Goal: Task Accomplishment & Management: Complete application form

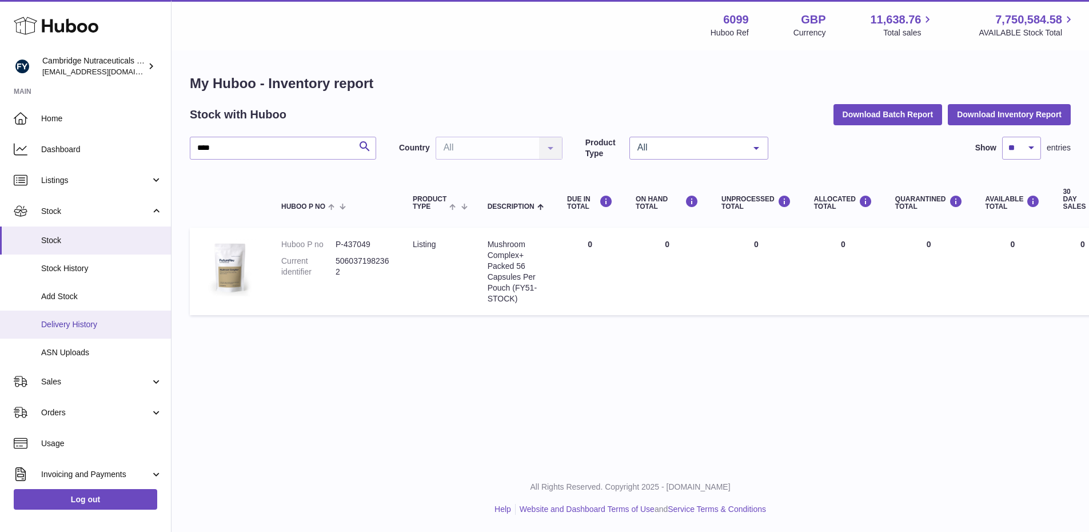
click at [85, 324] on span "Delivery History" at bounding box center [101, 324] width 121 height 11
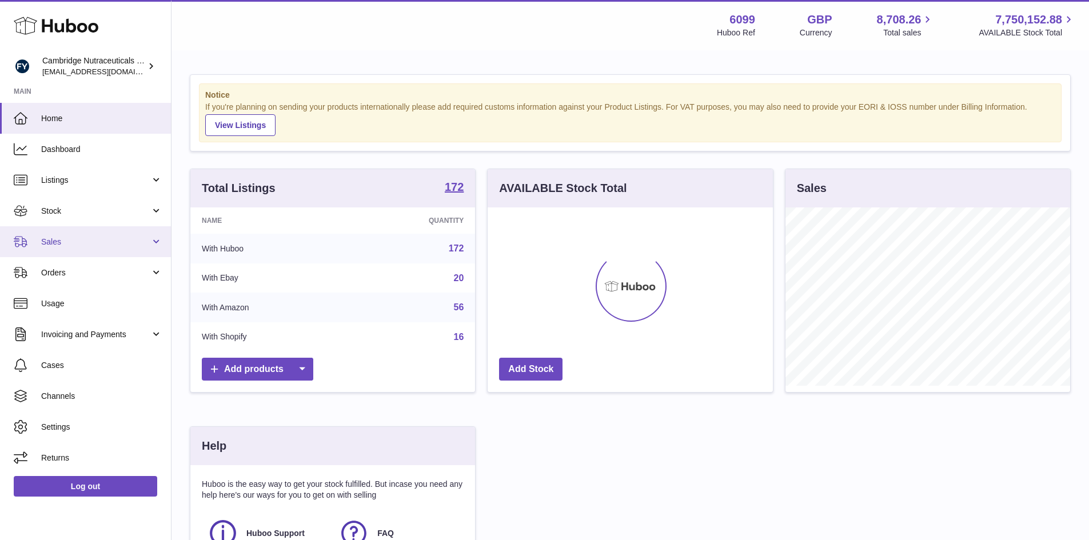
scroll to position [178, 285]
click at [70, 245] on span "Sales" at bounding box center [95, 242] width 109 height 11
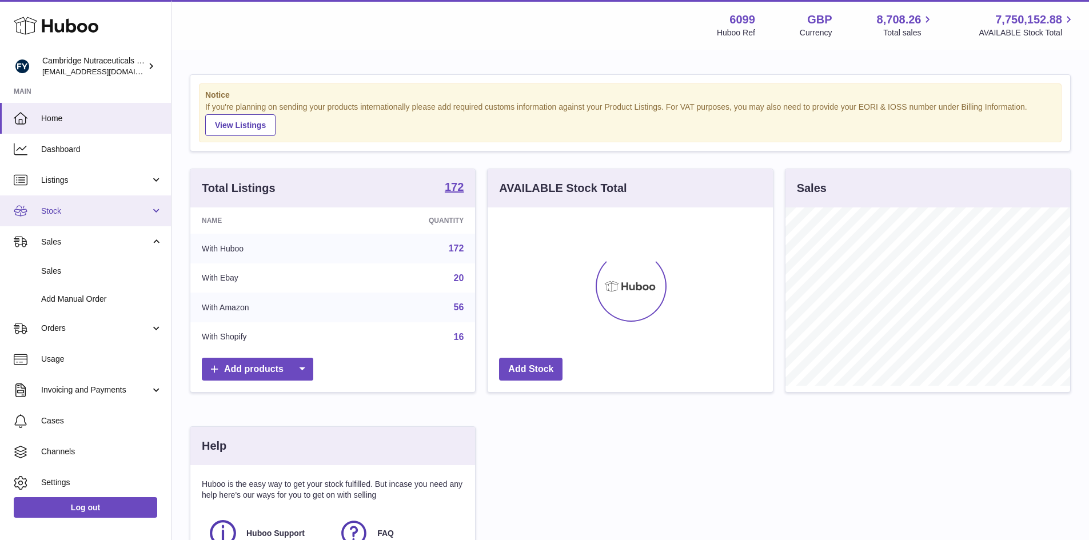
click at [68, 213] on span "Stock" at bounding box center [95, 211] width 109 height 11
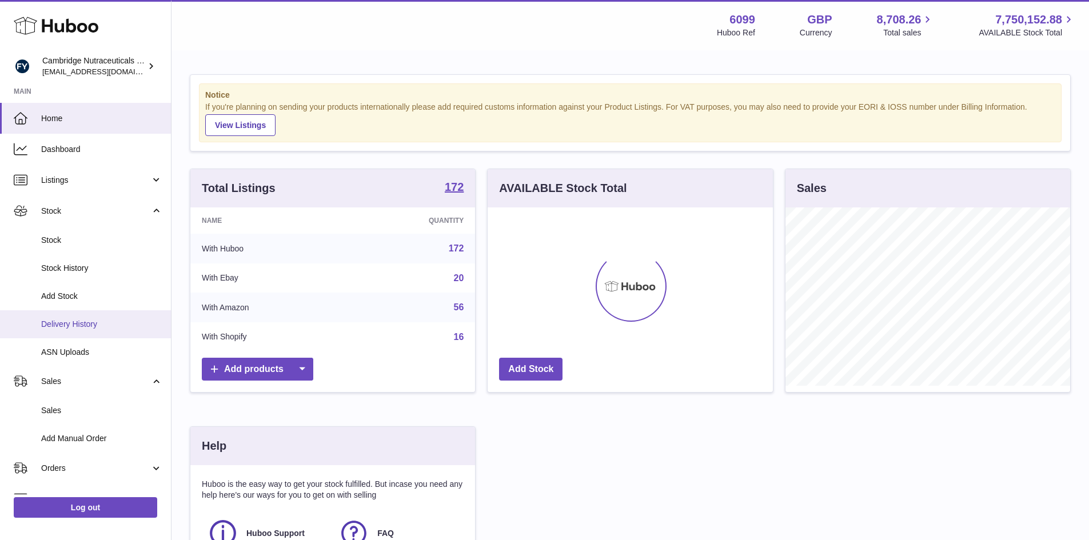
click at [74, 319] on span "Delivery History" at bounding box center [101, 324] width 121 height 11
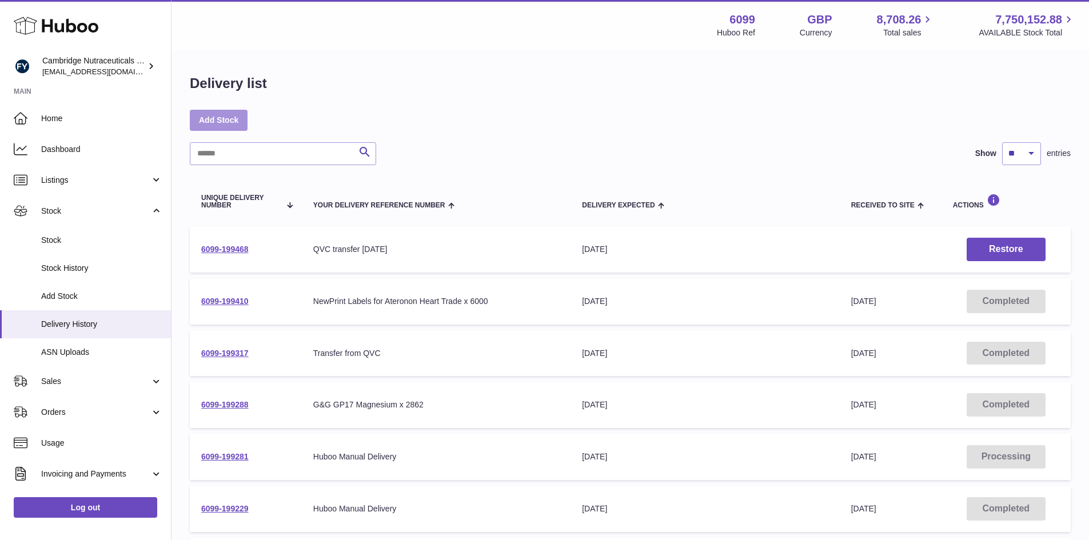
click at [227, 124] on link "Add Stock" at bounding box center [219, 120] width 58 height 21
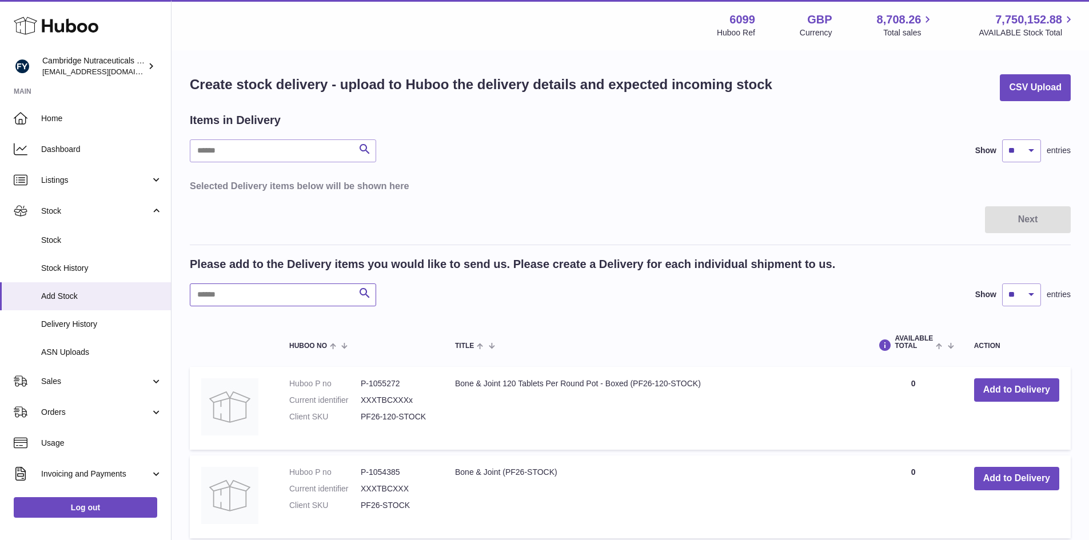
click at [259, 289] on input "text" at bounding box center [283, 295] width 186 height 23
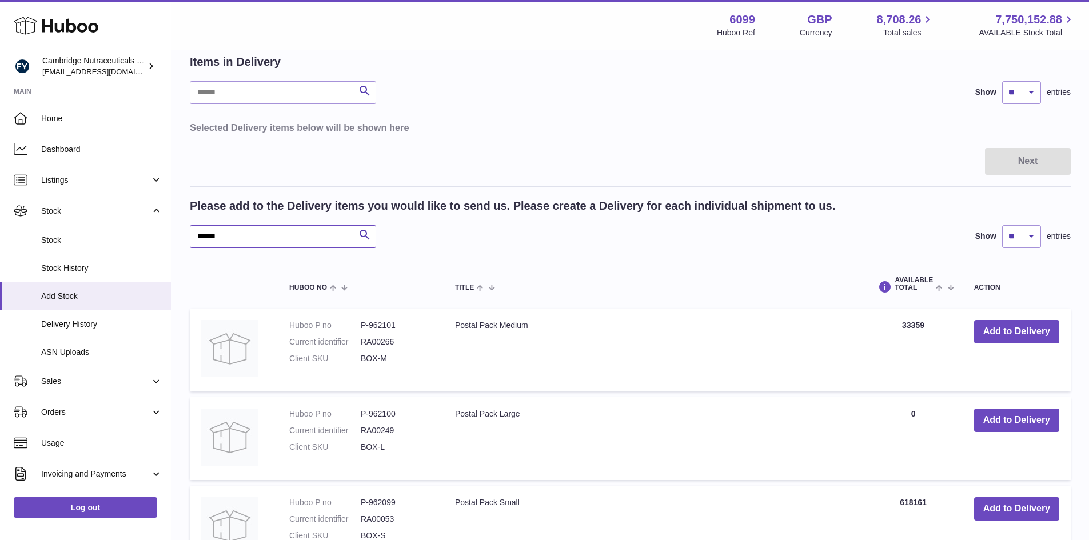
scroll to position [172, 0]
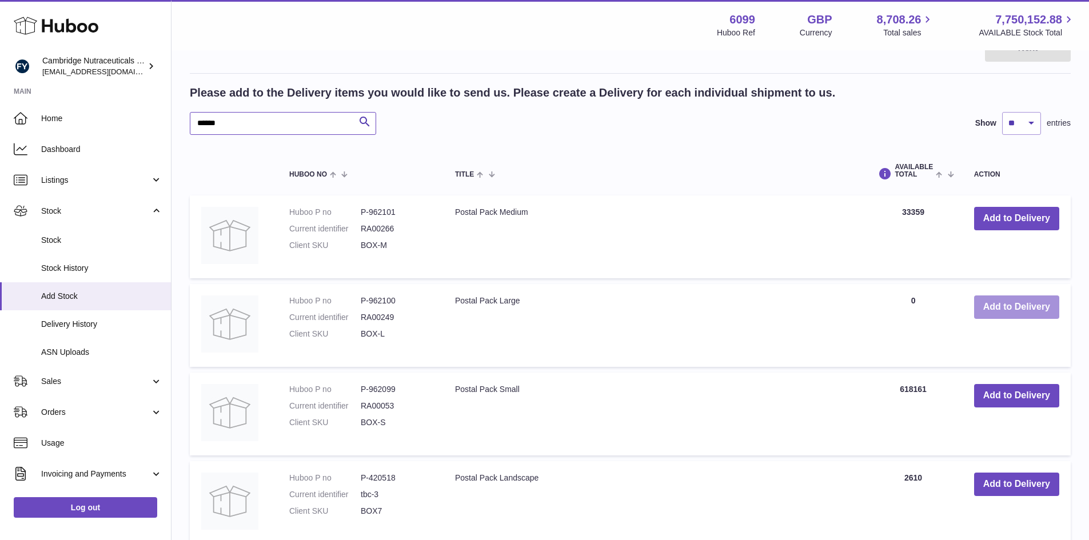
type input "******"
click at [1002, 309] on button "Add to Delivery" at bounding box center [1016, 307] width 85 height 23
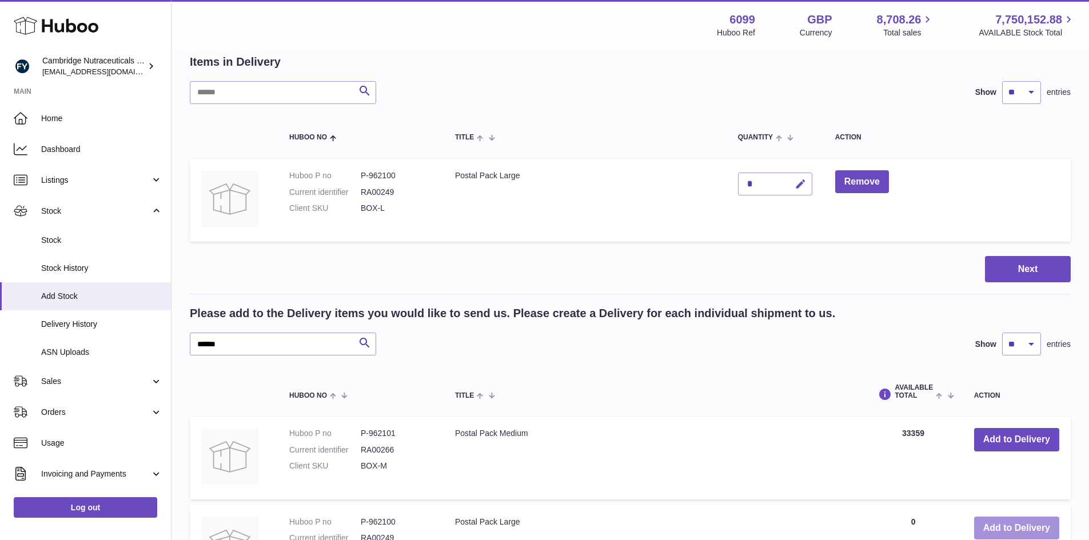
scroll to position [57, 0]
click at [799, 186] on icon "button" at bounding box center [801, 186] width 12 height 12
type input "*****"
click at [800, 186] on icon "submit" at bounding box center [801, 185] width 10 height 10
click at [1009, 268] on button "Next" at bounding box center [1028, 270] width 86 height 27
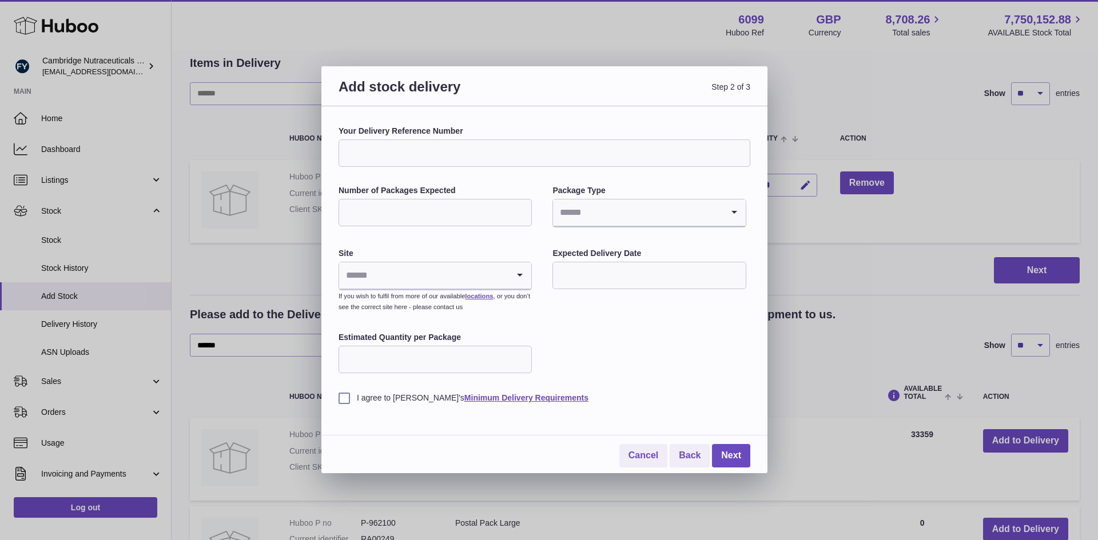
click at [471, 156] on input "Your Delivery Reference Number" at bounding box center [545, 153] width 412 height 27
type input "**********"
click at [440, 214] on input "Number of Packages Expected" at bounding box center [435, 212] width 193 height 27
click at [417, 280] on input "Search for option" at bounding box center [423, 275] width 169 height 26
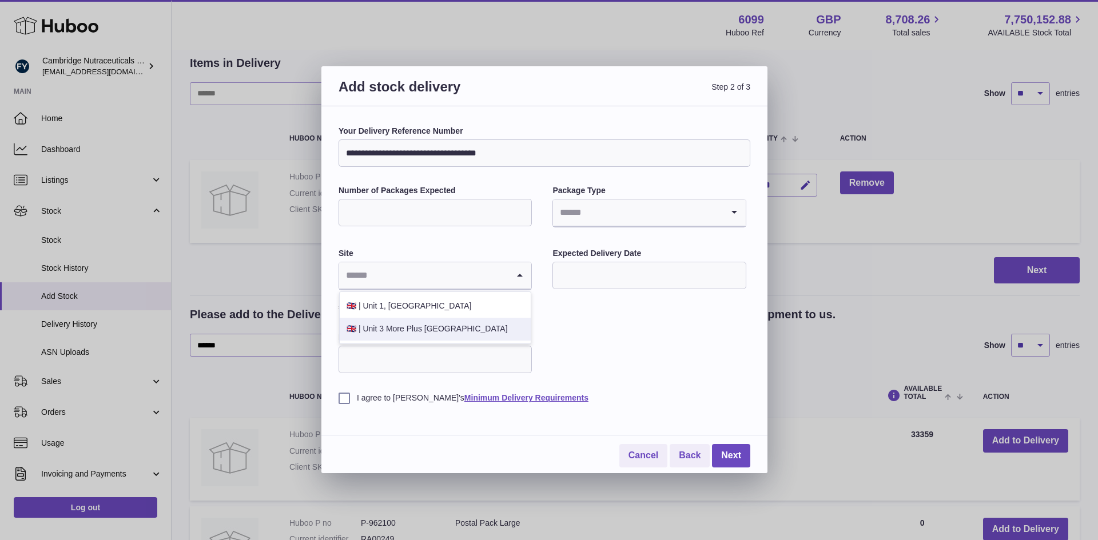
click at [407, 336] on li "🇬🇧 | Unit 3 More Plus Central Park" at bounding box center [435, 329] width 191 height 23
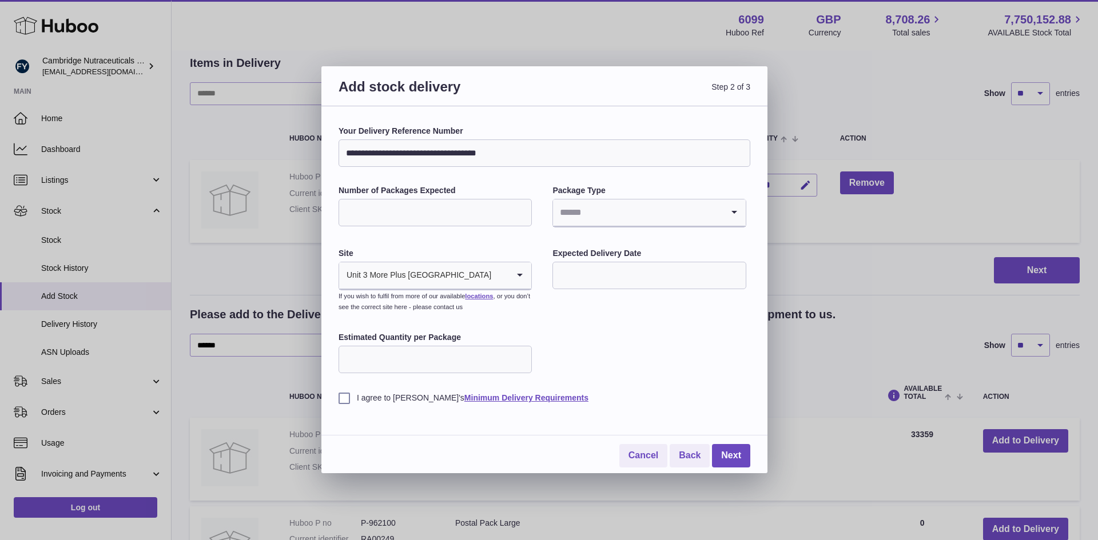
click at [403, 361] on input "Estimated Quantity per Package" at bounding box center [435, 359] width 193 height 27
click at [341, 399] on label "I agree to Huboo's Minimum Delivery Requirements" at bounding box center [545, 398] width 412 height 11
click at [594, 277] on input "text" at bounding box center [648, 275] width 193 height 27
click at [607, 209] on input "Search for option" at bounding box center [637, 213] width 169 height 26
click at [594, 245] on li "Unknown" at bounding box center [649, 243] width 191 height 23
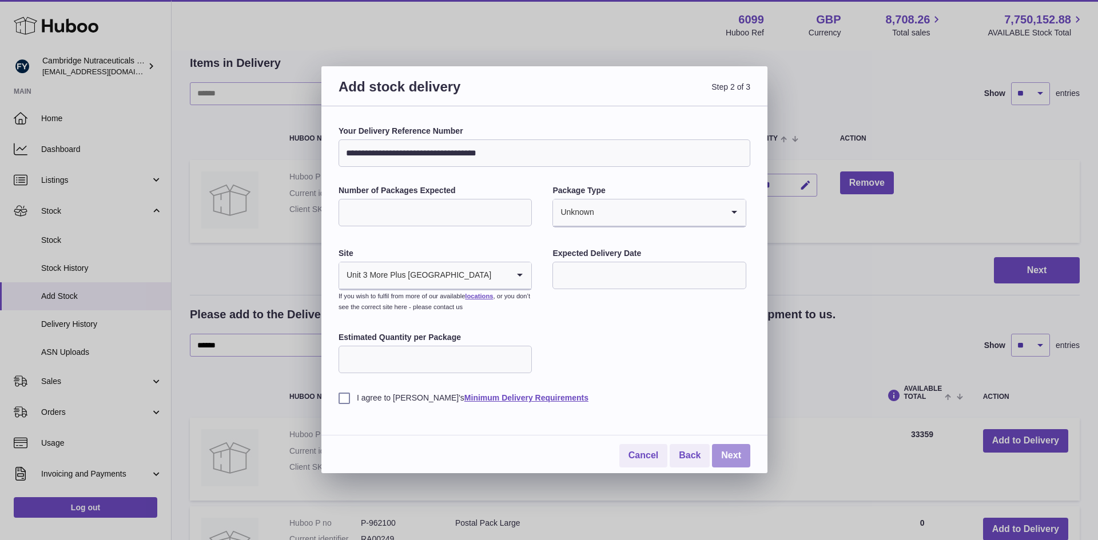
click at [728, 453] on link "Next" at bounding box center [731, 455] width 38 height 23
click at [435, 214] on input "Number of Packages Expected" at bounding box center [435, 212] width 193 height 27
type input "**"
click at [639, 224] on input "Search for option" at bounding box center [637, 213] width 169 height 26
click at [620, 285] on li "Boxes" at bounding box center [649, 289] width 191 height 23
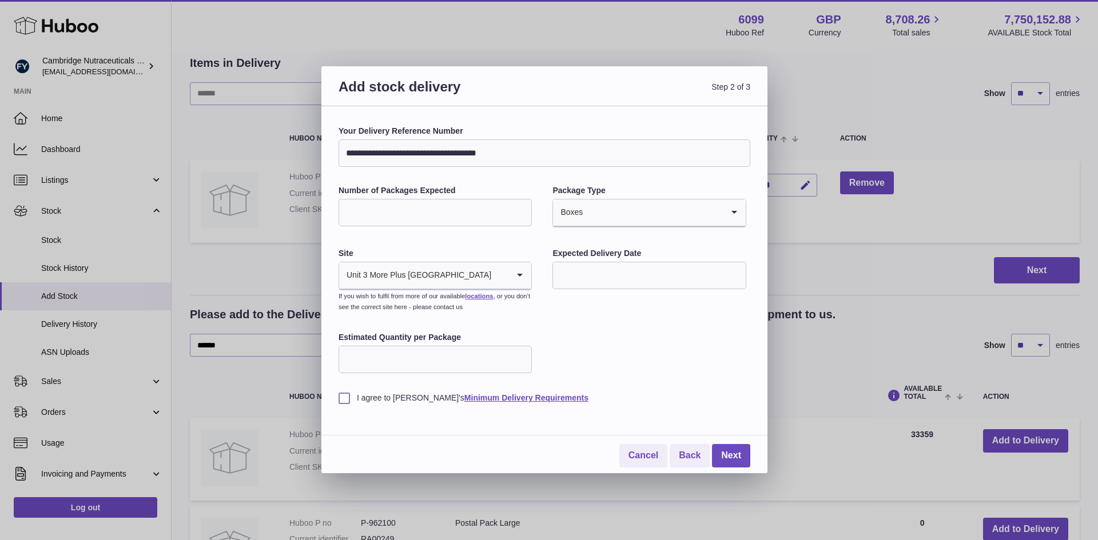
click at [451, 361] on input "Estimated Quantity per Package" at bounding box center [435, 359] width 193 height 27
click at [725, 458] on link "Next" at bounding box center [731, 455] width 38 height 23
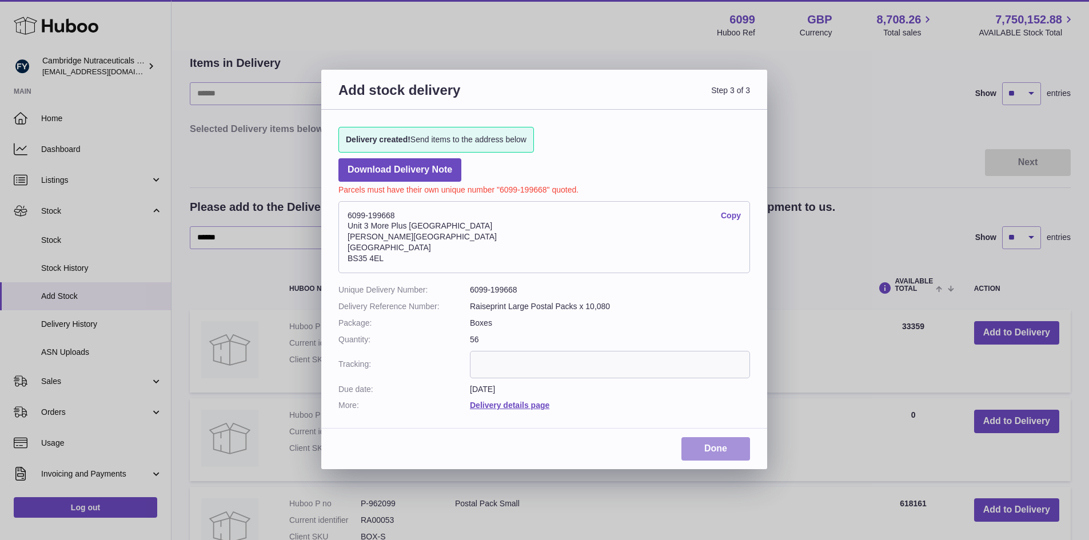
click at [717, 449] on link "Done" at bounding box center [716, 448] width 69 height 23
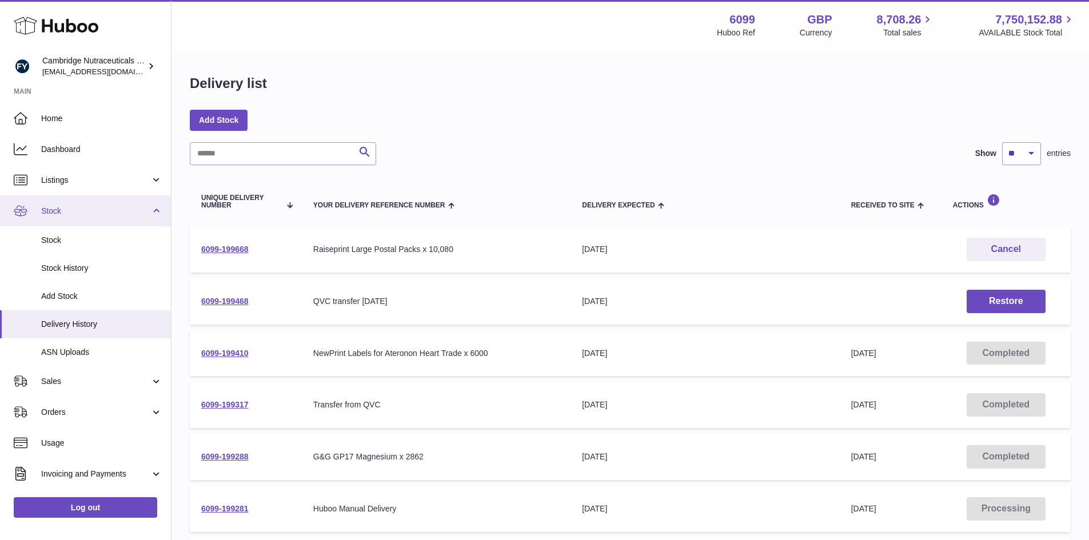
click at [74, 213] on span "Stock" at bounding box center [95, 211] width 109 height 11
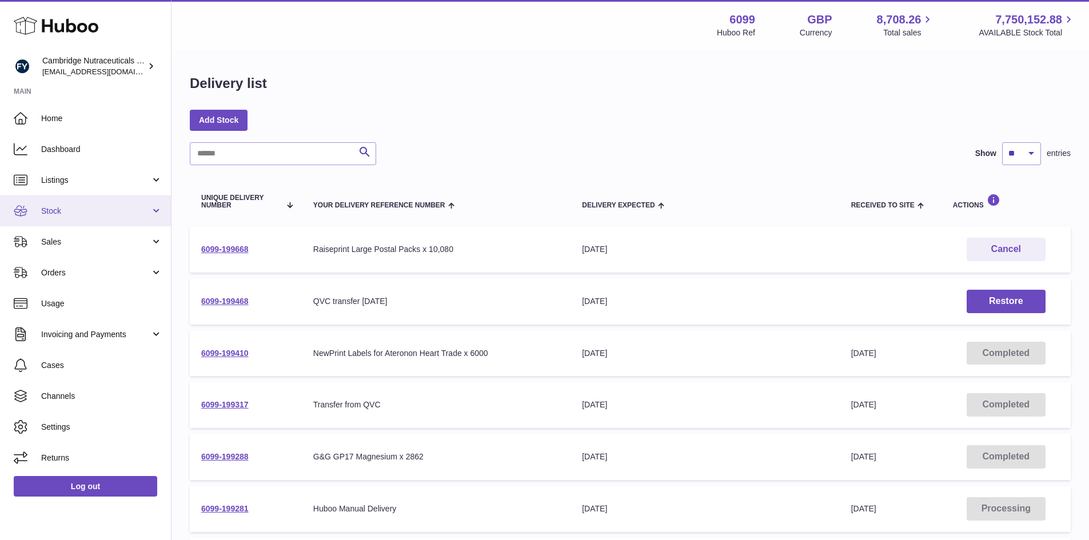
click at [71, 220] on link "Stock" at bounding box center [85, 211] width 171 height 31
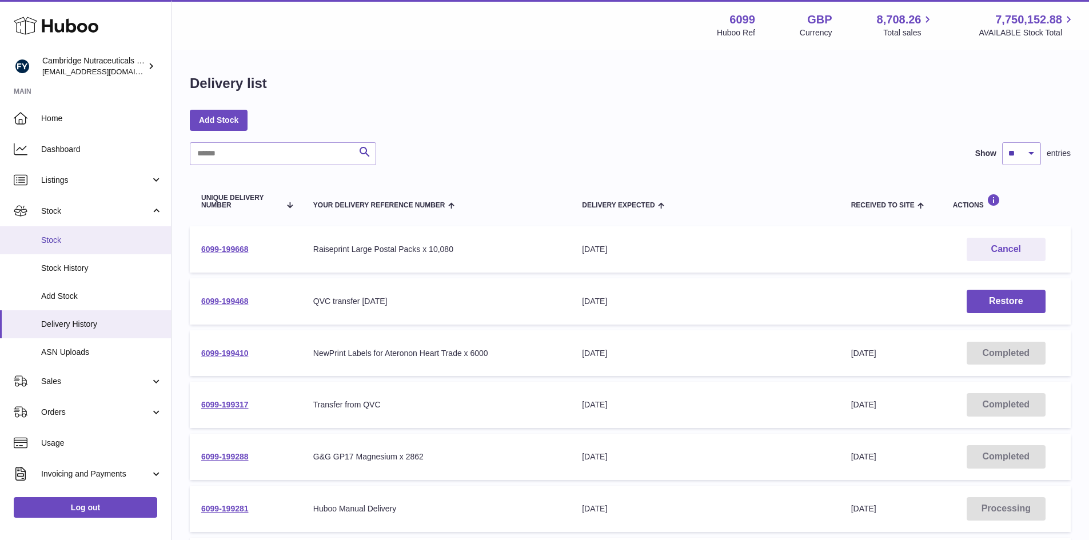
click at [70, 248] on link "Stock" at bounding box center [85, 240] width 171 height 28
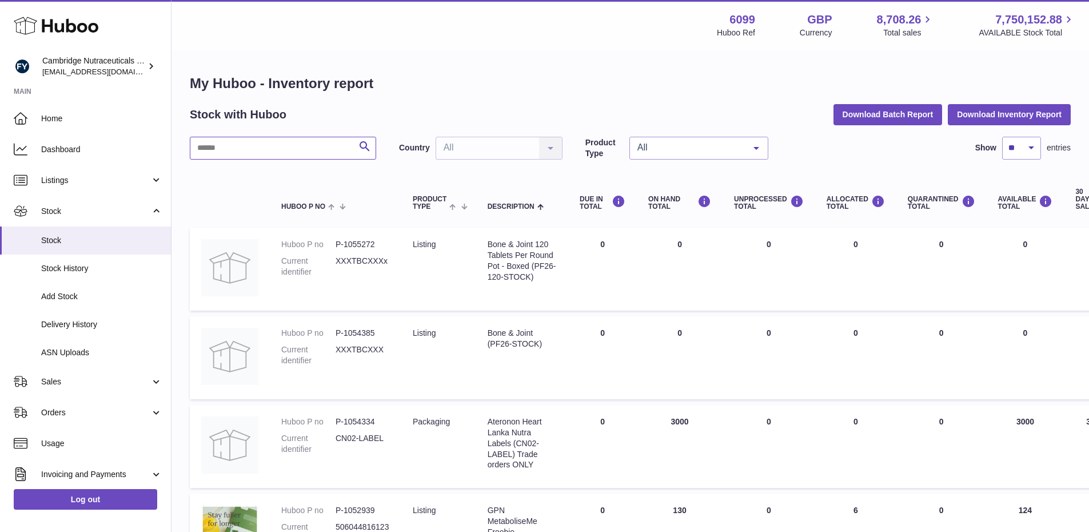
click at [228, 155] on input "text" at bounding box center [283, 148] width 186 height 23
type input "*********"
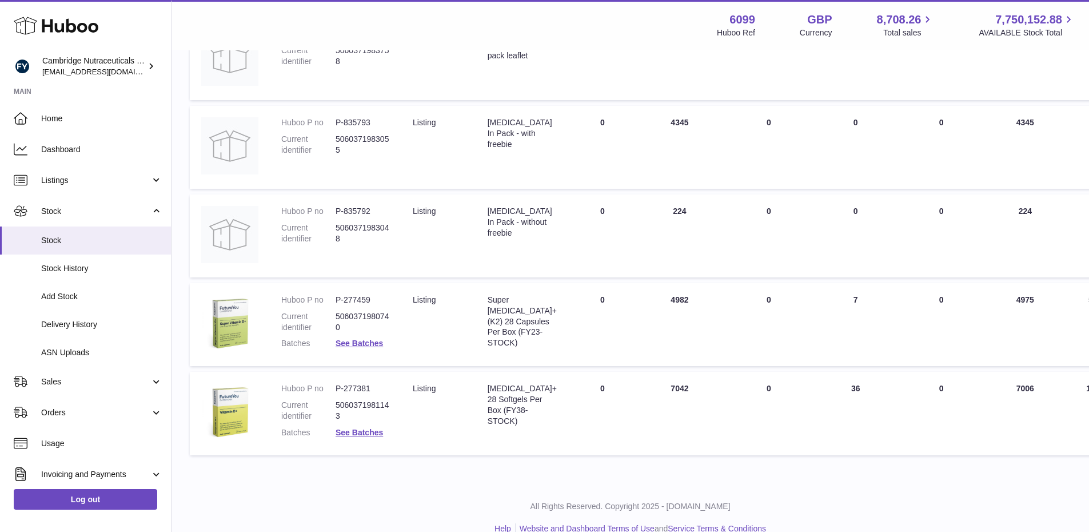
scroll to position [229, 0]
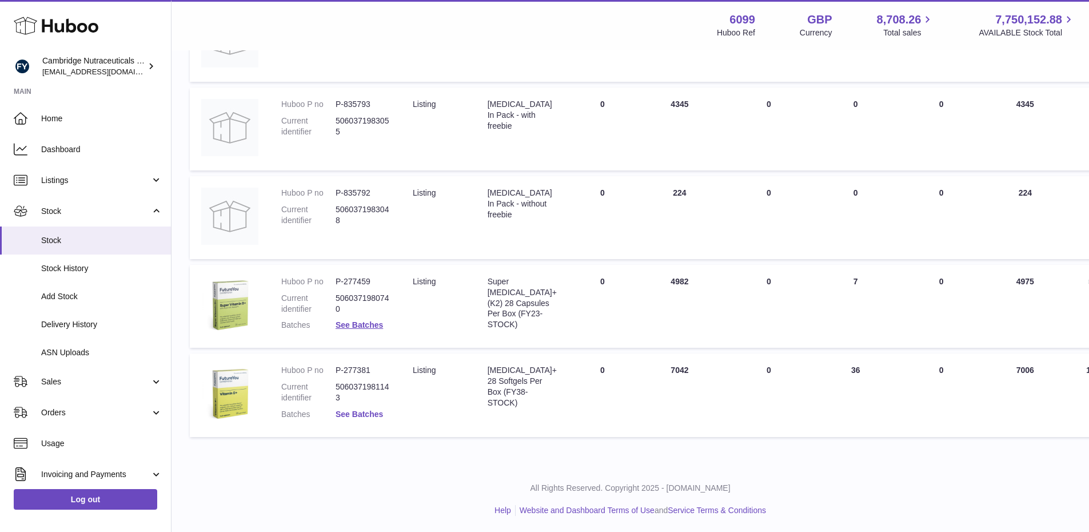
click at [373, 416] on link "See Batches" at bounding box center [359, 413] width 47 height 9
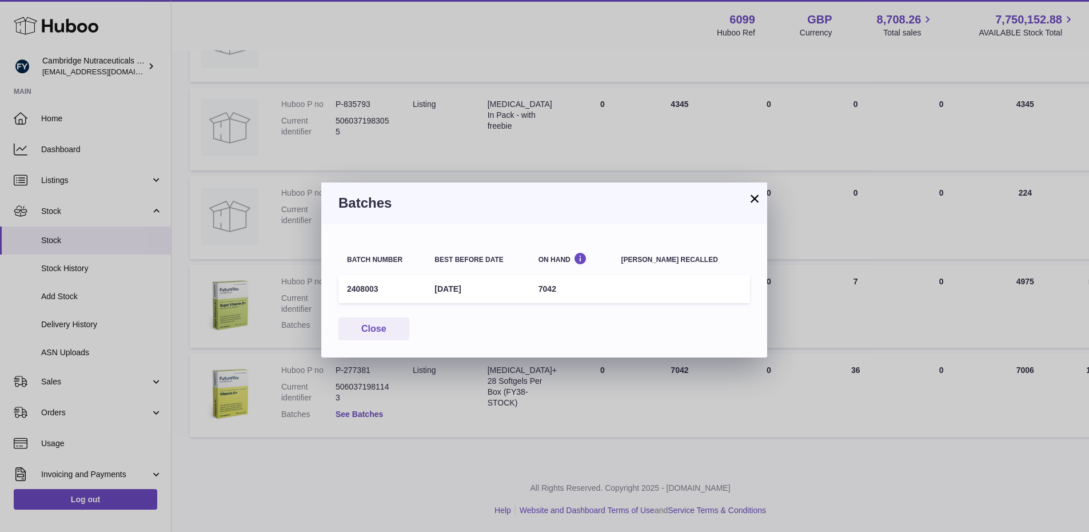
scroll to position [221, 0]
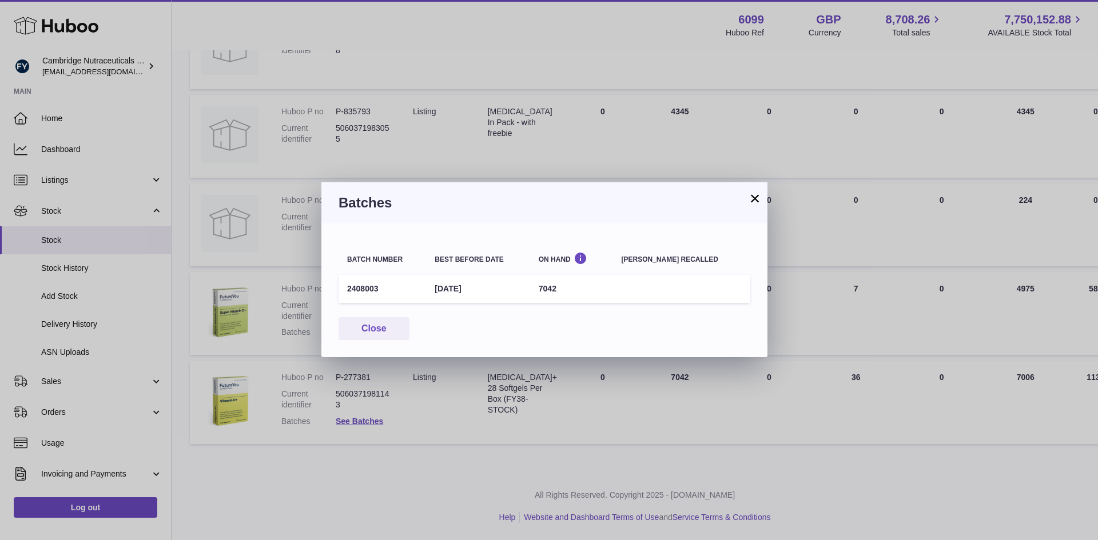
click at [754, 197] on button "×" at bounding box center [755, 199] width 14 height 14
